Goal: Task Accomplishment & Management: Manage account settings

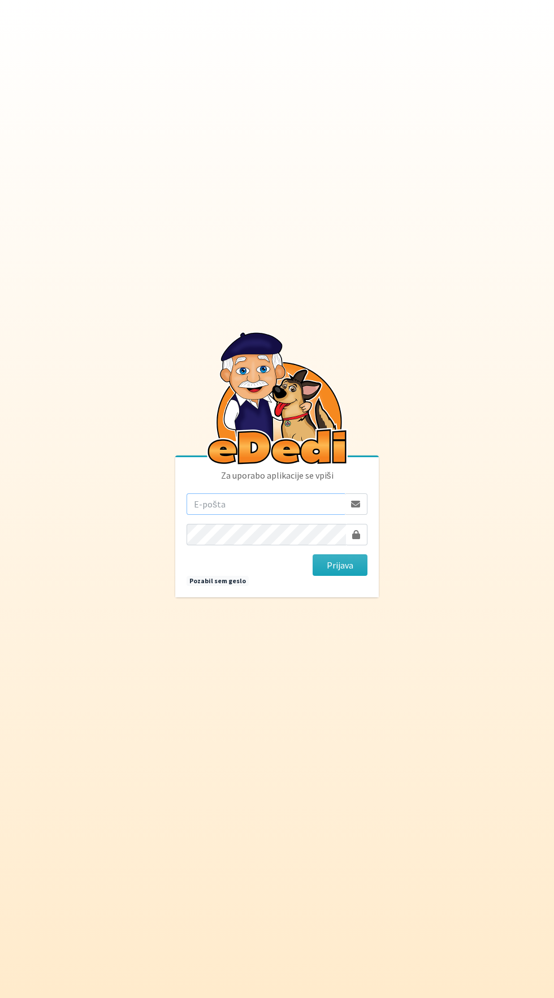
type input "korosak.rajko@gmail.com"
click at [312, 554] on button "Prijava" at bounding box center [339, 564] width 55 height 21
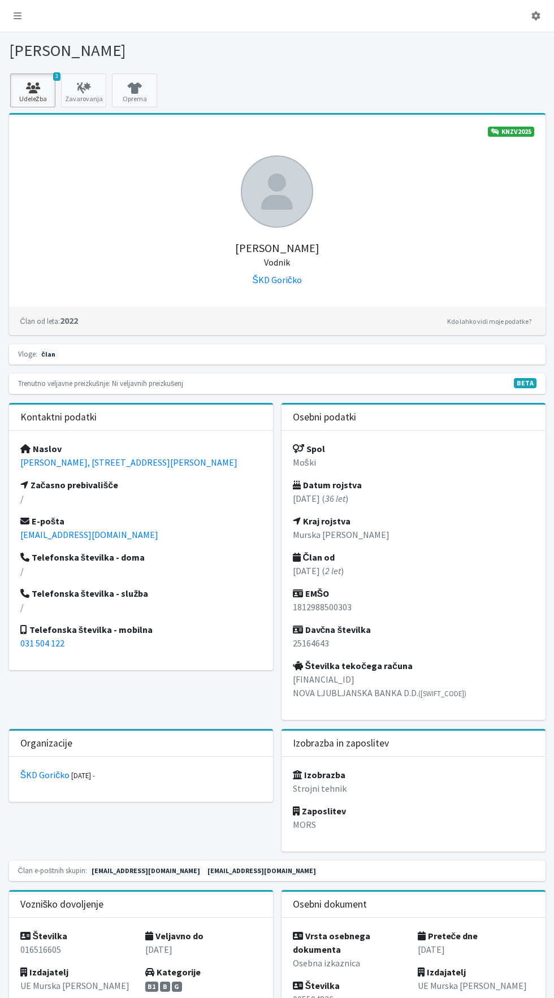
click at [33, 88] on icon at bounding box center [33, 87] width 38 height 11
